Goal: Navigation & Orientation: Find specific page/section

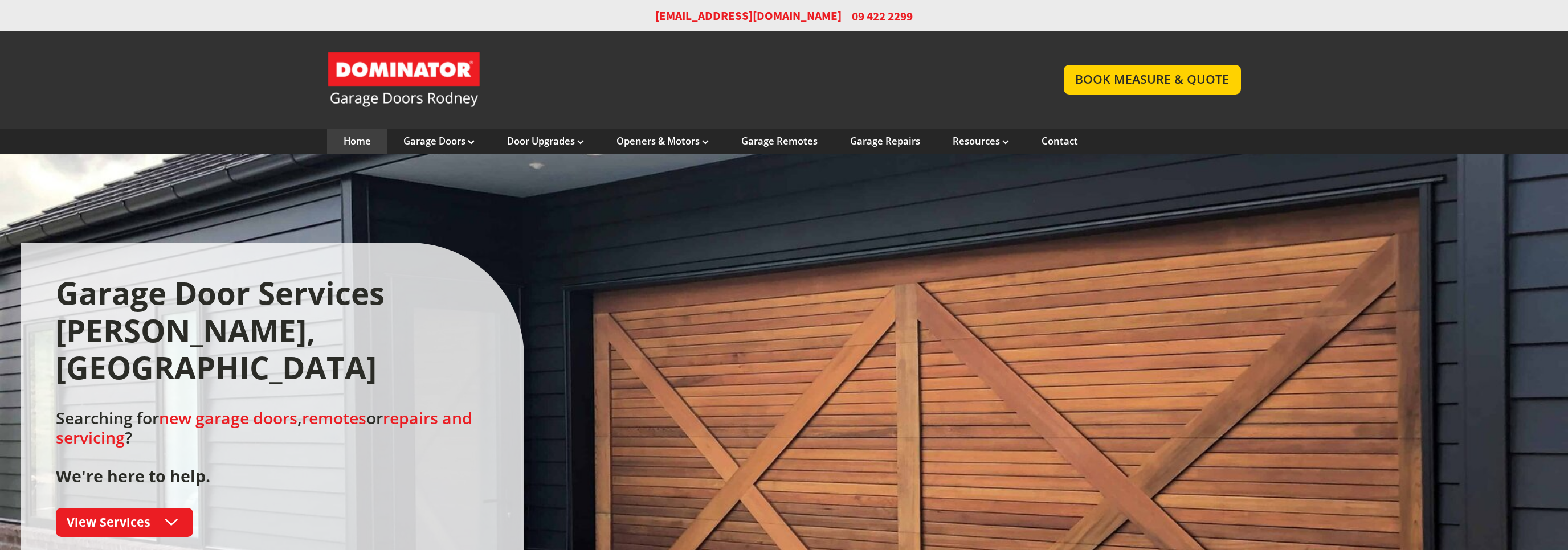
click at [720, 234] on div at bounding box center [784, 433] width 1568 height 557
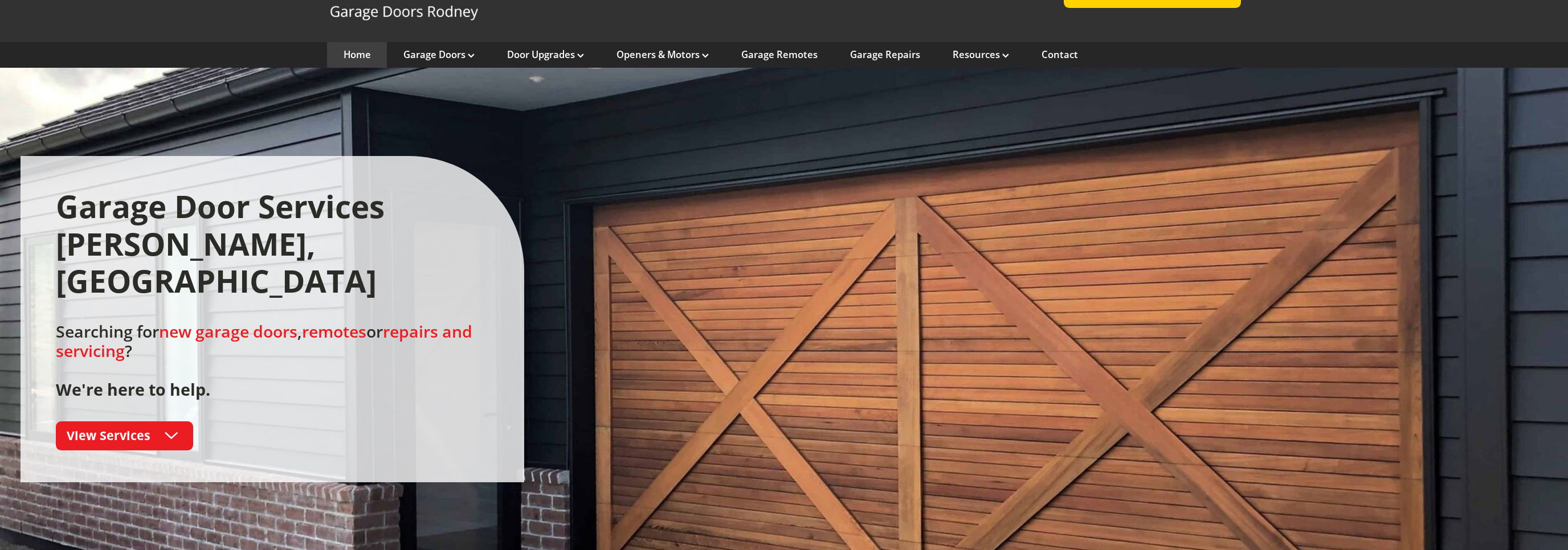
scroll to position [120, 0]
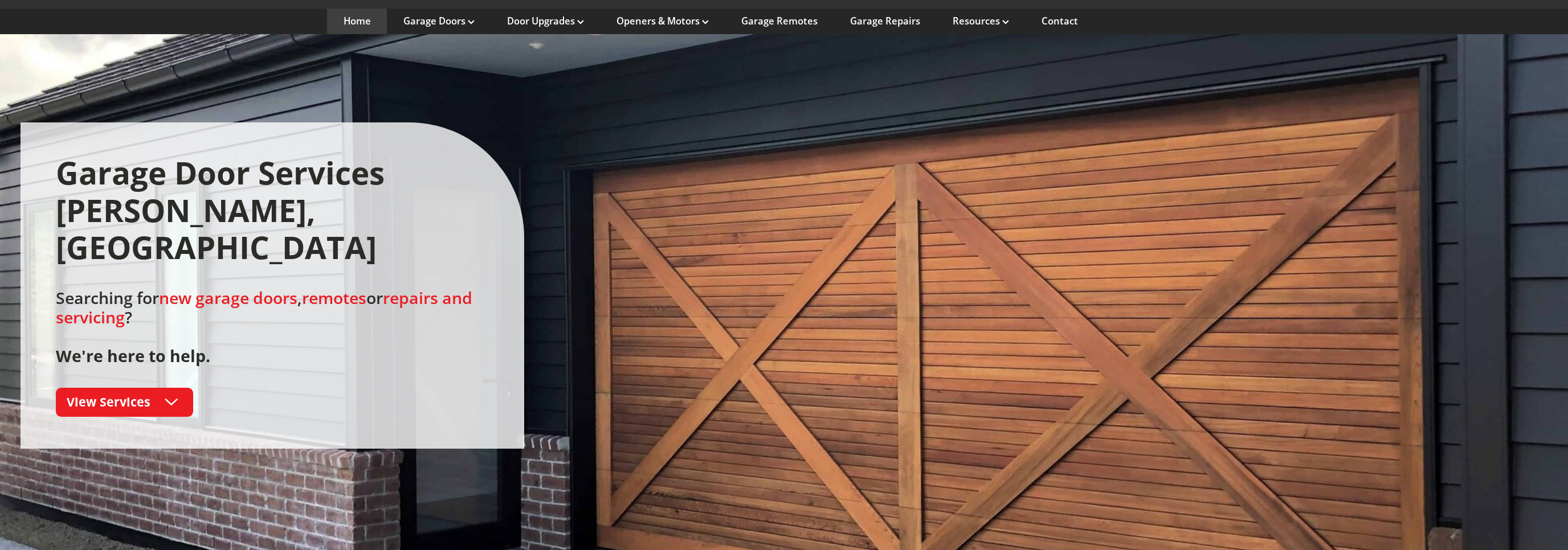
click at [619, 312] on div "Garage Door Services Rodney, Auckland Searching for new garage doors , remotes …" at bounding box center [785, 285] width 1528 height 326
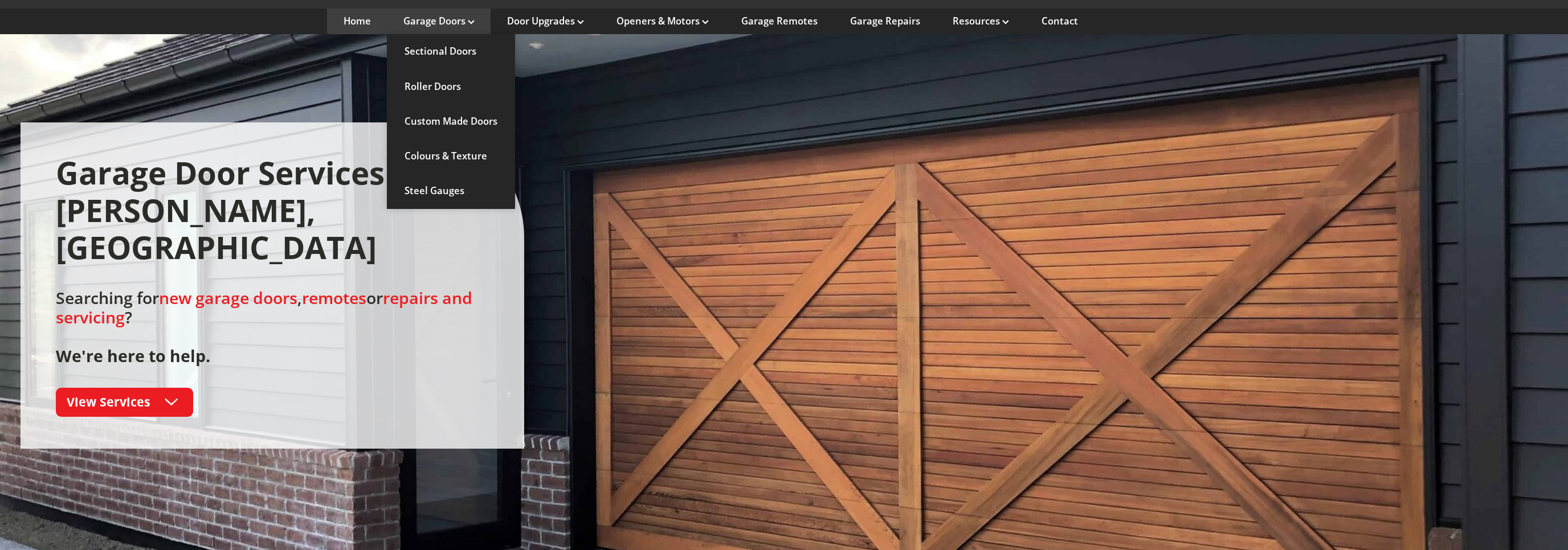
click at [443, 25] on link "Garage Doors" at bounding box center [439, 21] width 71 height 13
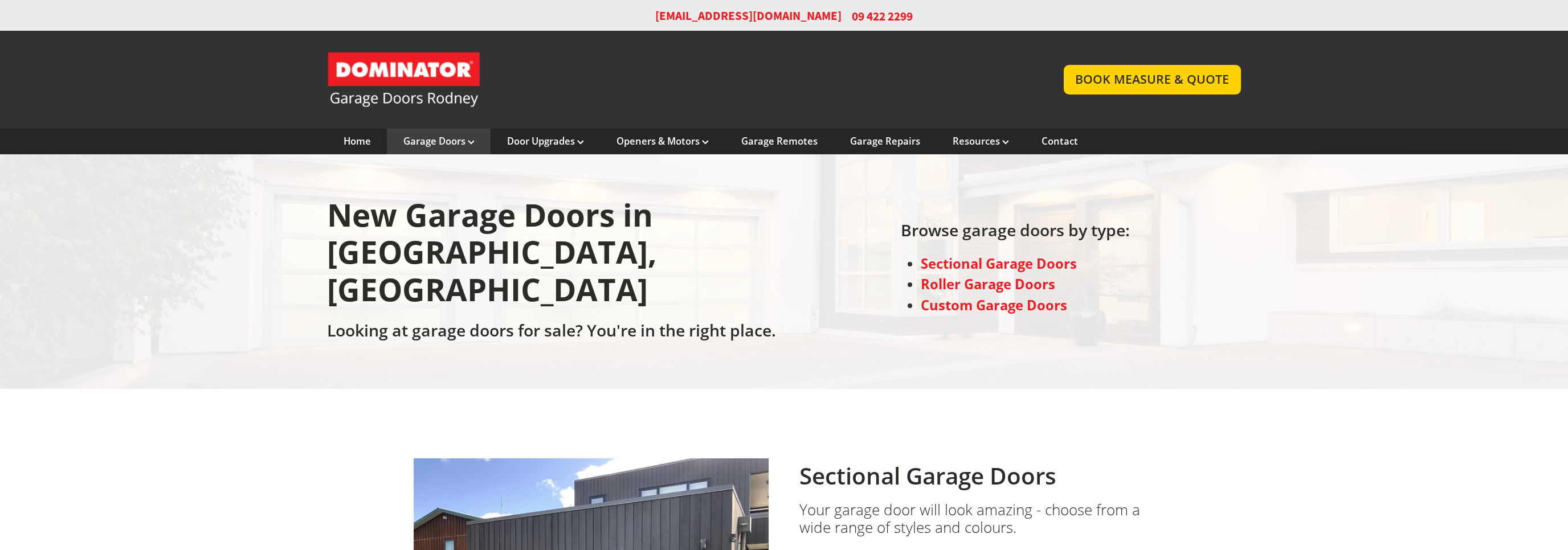
click at [585, 93] on link at bounding box center [684, 80] width 714 height 57
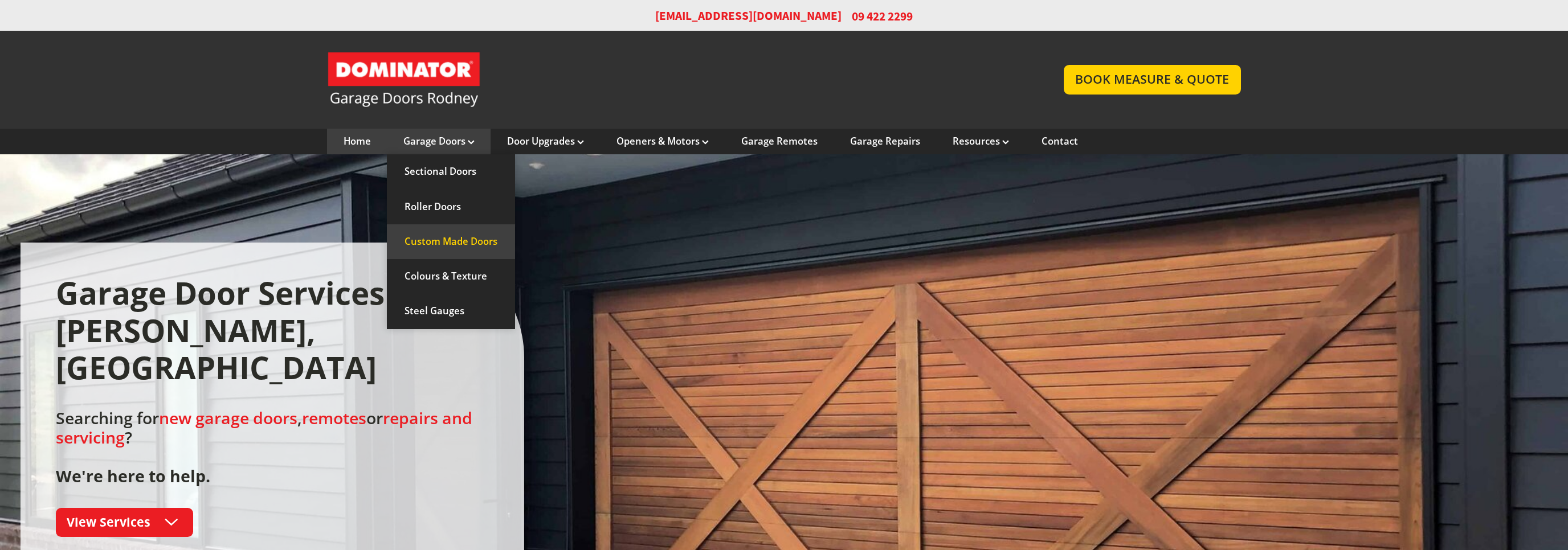
click at [448, 245] on link "Custom Made Doors" at bounding box center [451, 242] width 128 height 35
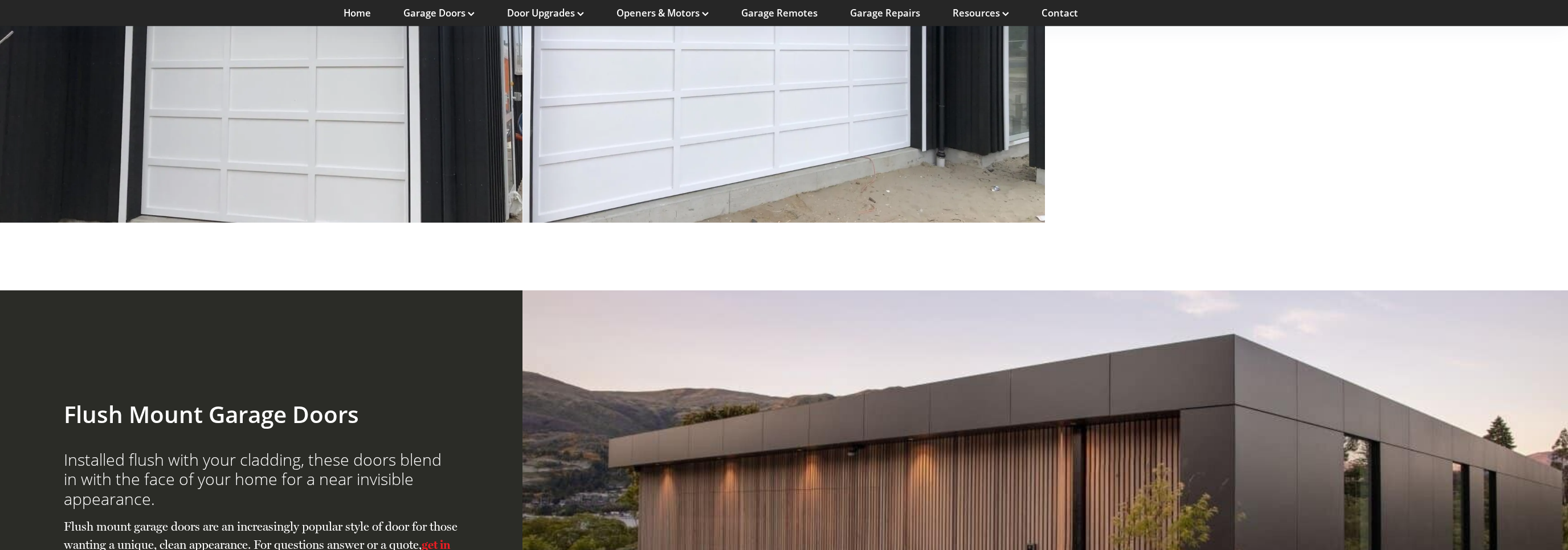
scroll to position [3234, 0]
